Goal: Use online tool/utility: Utilize a website feature to perform a specific function

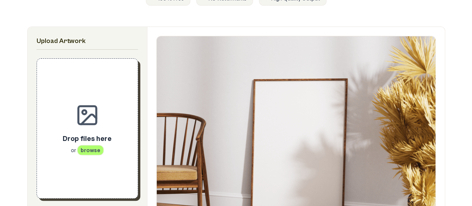
scroll to position [108, 0]
click at [96, 151] on span "browse" at bounding box center [90, 150] width 27 height 10
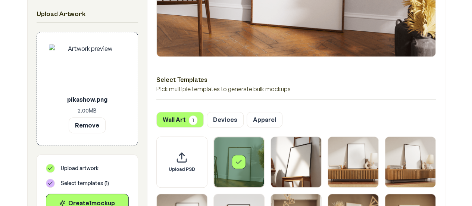
scroll to position [299, 0]
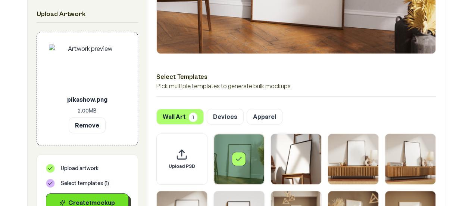
click at [100, 202] on div "Create 1 mockup" at bounding box center [87, 202] width 70 height 9
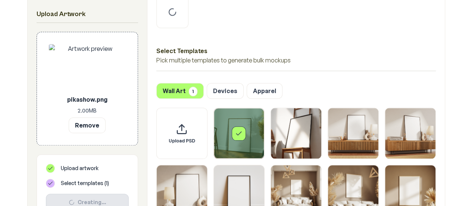
scroll to position [365, 0]
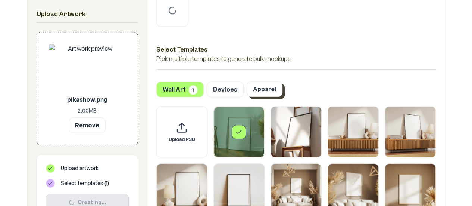
click at [258, 86] on button "Apparel" at bounding box center [265, 89] width 36 height 16
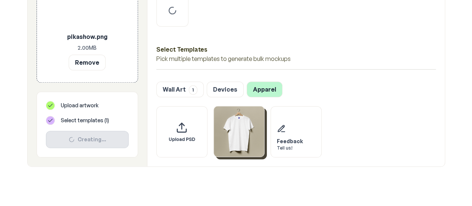
click at [236, 126] on img "Select template T-Shirt" at bounding box center [239, 131] width 50 height 50
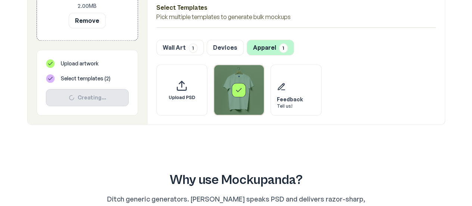
scroll to position [407, 0]
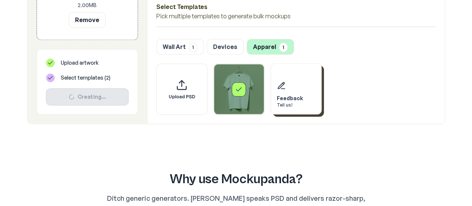
click at [290, 97] on div "Feedback" at bounding box center [290, 97] width 26 height 7
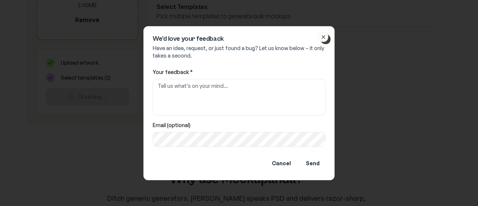
click at [322, 40] on button "Close" at bounding box center [324, 37] width 10 height 10
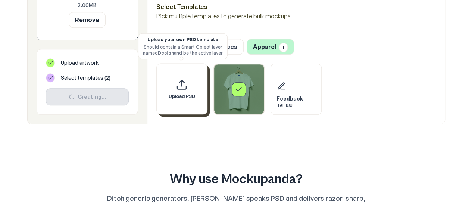
click at [198, 90] on div "Upload PSD" at bounding box center [181, 88] width 51 height 51
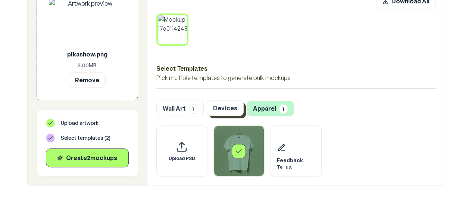
scroll to position [366, 0]
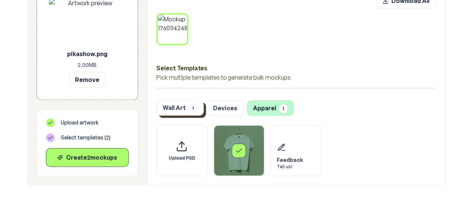
click at [168, 108] on button "Wall Art 1" at bounding box center [179, 108] width 47 height 16
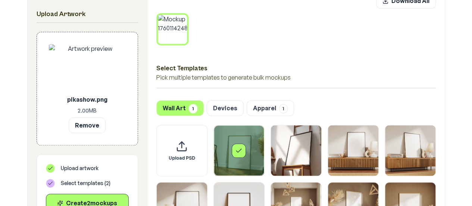
click at [237, 145] on div "Select template Framed Poster" at bounding box center [239, 150] width 14 height 14
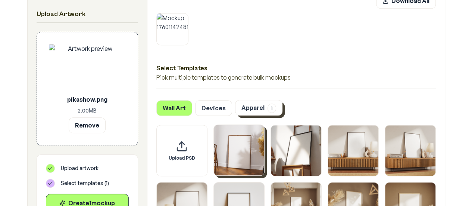
click at [254, 108] on button "Apparel 1" at bounding box center [258, 108] width 47 height 16
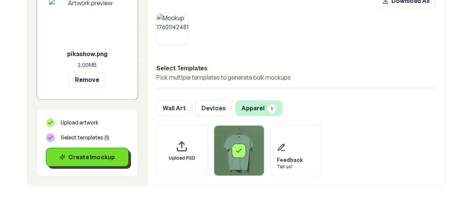
click at [81, 159] on div "Create 1 mockup" at bounding box center [87, 156] width 70 height 9
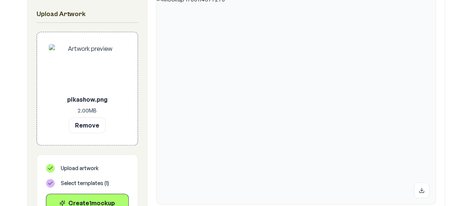
scroll to position [148, 0]
click at [91, 73] on img at bounding box center [87, 68] width 77 height 48
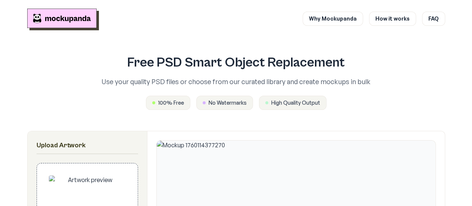
scroll to position [0, 0]
